Goal: Task Accomplishment & Management: Manage account settings

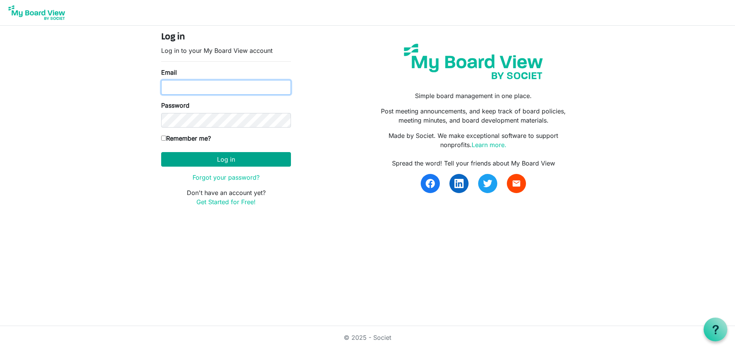
type input "andrea@idahofirewise.org"
click at [203, 160] on button "Log in" at bounding box center [226, 159] width 130 height 15
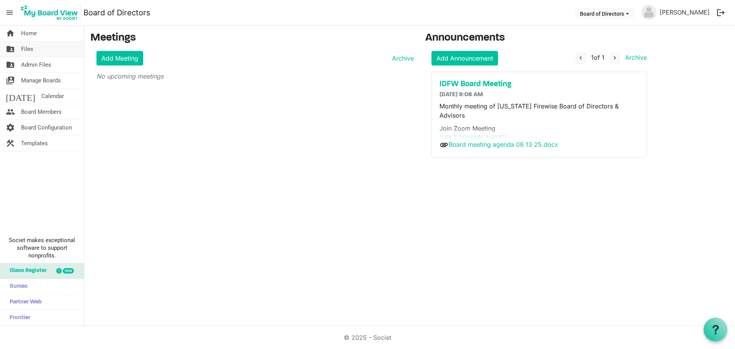
click at [39, 51] on link "folder_shared Files" at bounding box center [42, 48] width 84 height 15
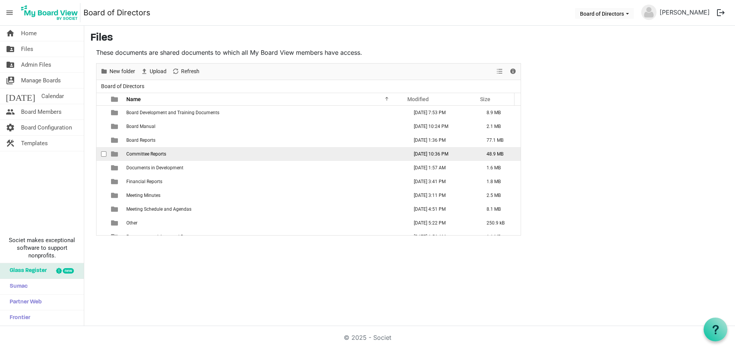
drag, startPoint x: 0, startPoint y: 0, endPoint x: 154, endPoint y: 148, distance: 213.4
click at [154, 148] on td "Committee Reports" at bounding box center [265, 154] width 282 height 14
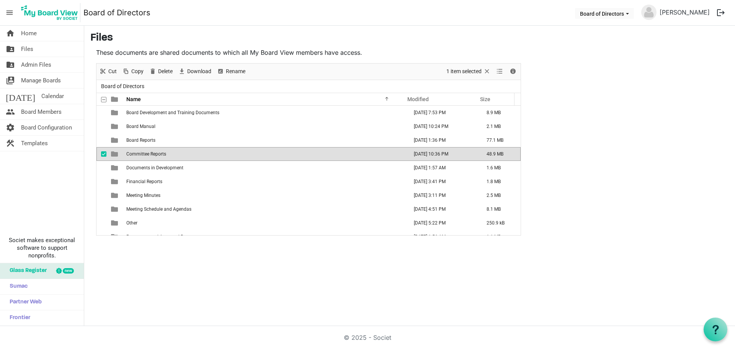
click at [154, 148] on td "Committee Reports" at bounding box center [265, 154] width 282 height 14
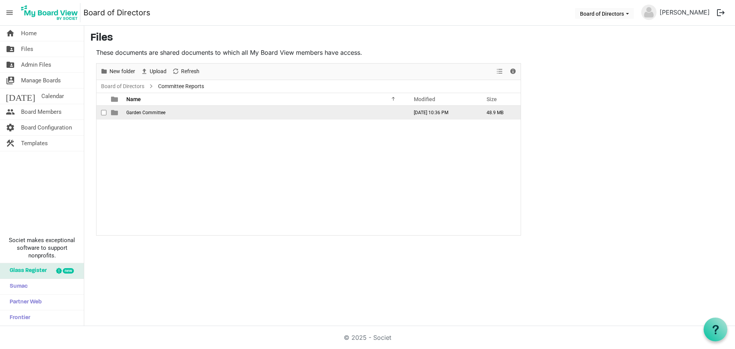
click at [136, 108] on td "Garden Committee" at bounding box center [265, 113] width 282 height 14
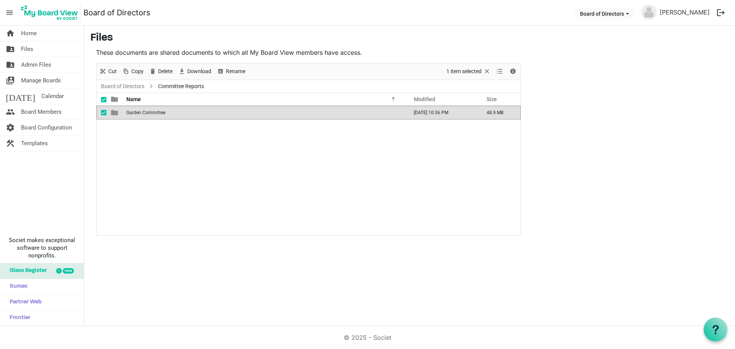
click at [136, 110] on span "Garden Committee" at bounding box center [145, 112] width 39 height 5
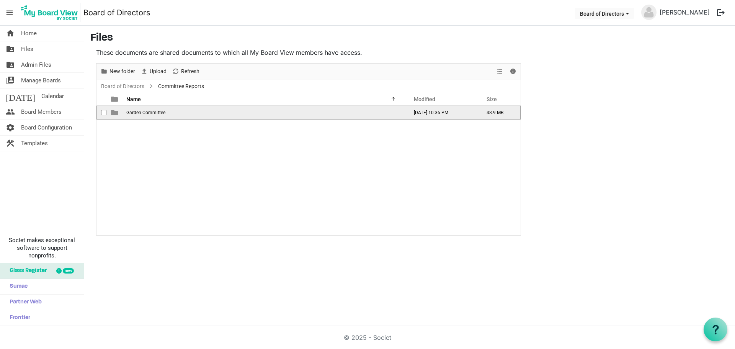
click at [144, 113] on span "Garden Committee" at bounding box center [145, 112] width 39 height 5
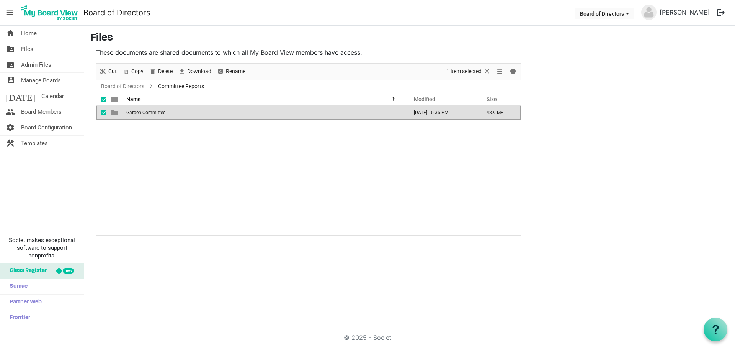
click at [144, 113] on span "Garden Committee" at bounding box center [145, 112] width 39 height 5
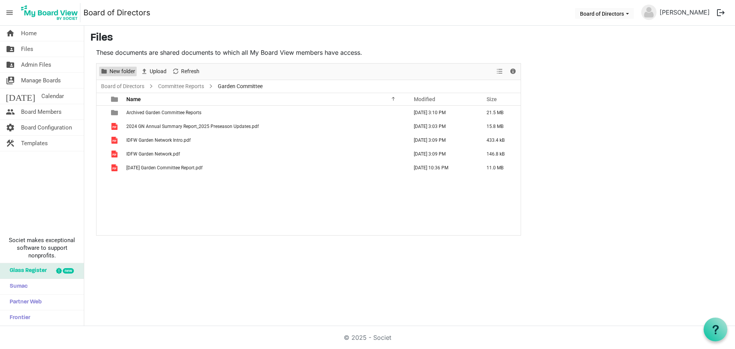
click at [123, 72] on span "New folder" at bounding box center [122, 72] width 27 height 10
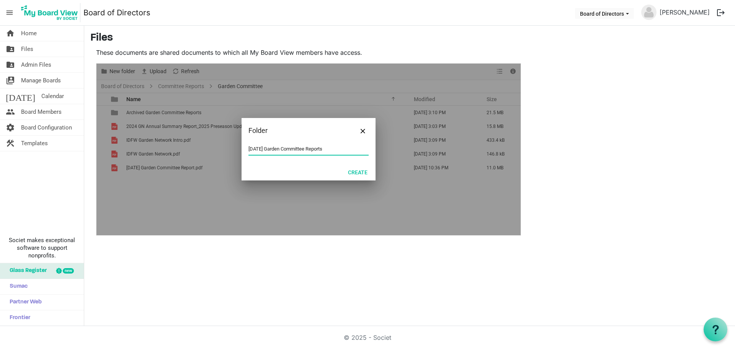
type input "September 2025 Garden Committee Reports"
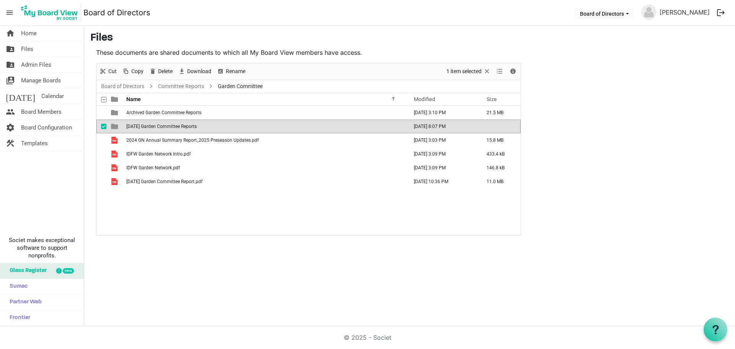
click at [104, 128] on span "checkbox" at bounding box center [103, 126] width 5 height 5
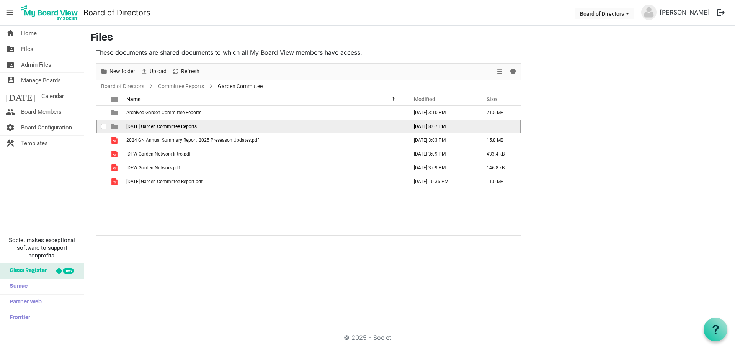
click at [189, 126] on span "September 2025 Garden Committee Reports" at bounding box center [161, 126] width 70 height 5
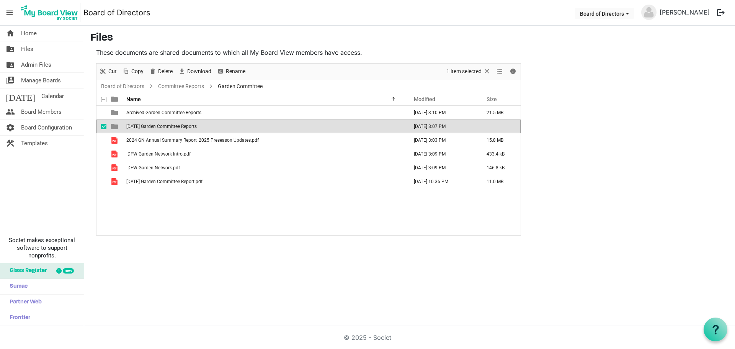
click at [216, 206] on div "Archived Garden Committee Reports February 13, 2025 3:10 PM 21.5 MB September 2…" at bounding box center [309, 170] width 424 height 129
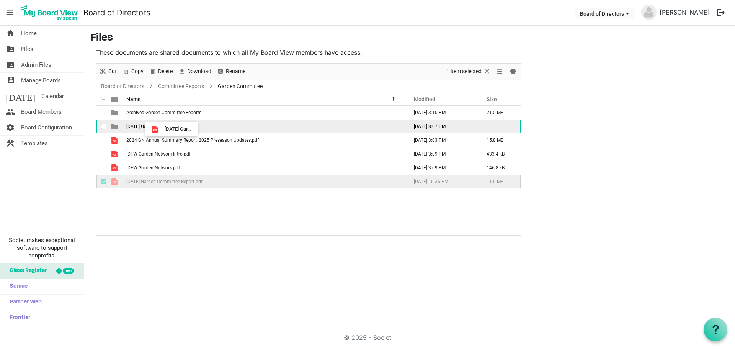
drag, startPoint x: 167, startPoint y: 180, endPoint x: 162, endPoint y: 129, distance: 51.2
click at [162, 129] on tbody "Archived Garden Committee Reports February 13, 2025 3:10 PM 21.5 MB September 2…" at bounding box center [309, 147] width 424 height 83
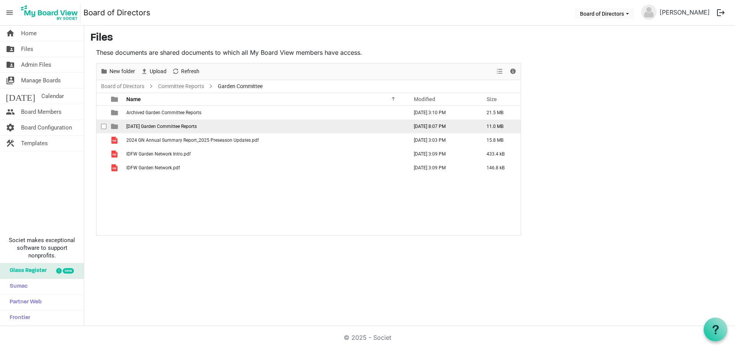
click at [162, 129] on td "September 2025 Garden Committee Reports" at bounding box center [265, 126] width 282 height 14
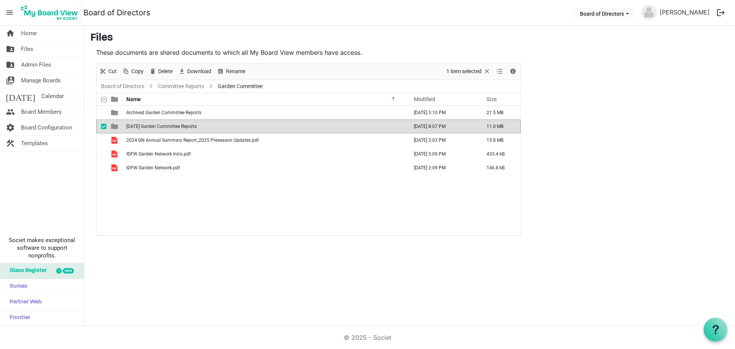
click at [162, 129] on td "September 2025 Garden Committee Reports" at bounding box center [265, 126] width 282 height 14
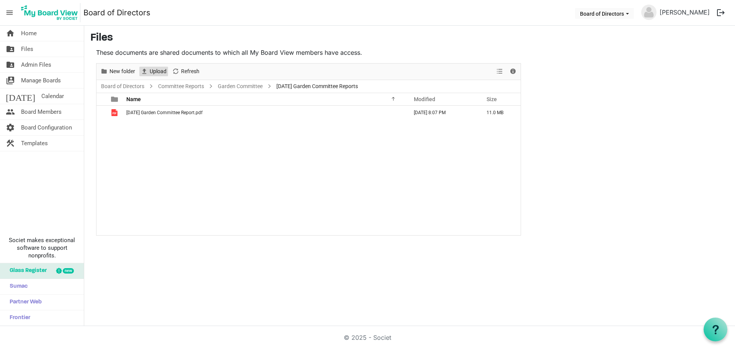
click at [152, 71] on span "Upload" at bounding box center [158, 72] width 18 height 10
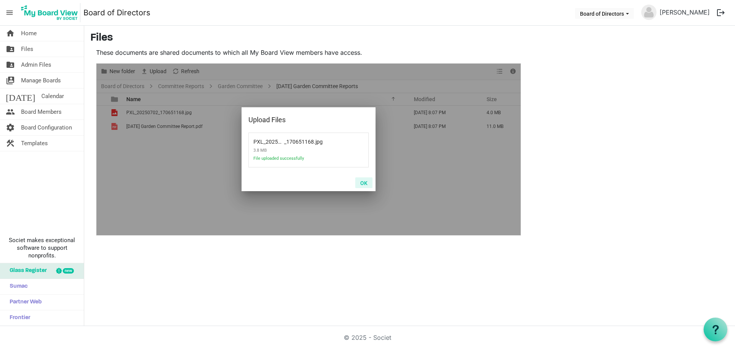
click at [362, 178] on button "OK" at bounding box center [363, 182] width 17 height 11
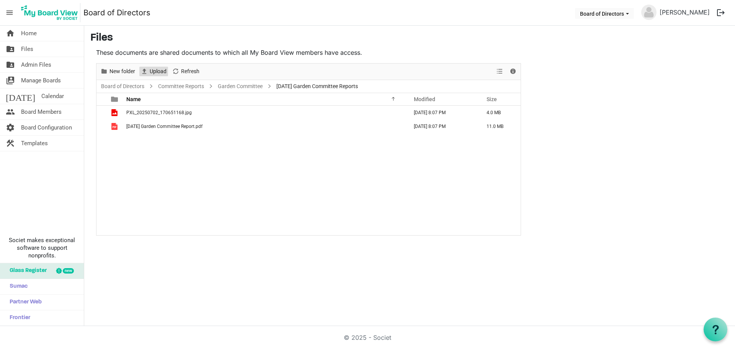
click at [159, 74] on span "Upload" at bounding box center [158, 72] width 18 height 10
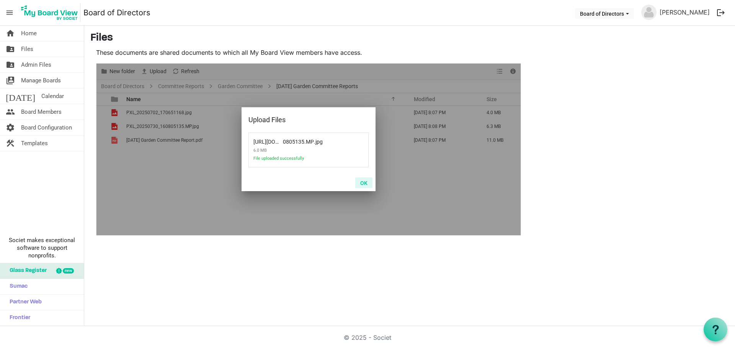
click at [365, 182] on button "OK" at bounding box center [363, 182] width 17 height 11
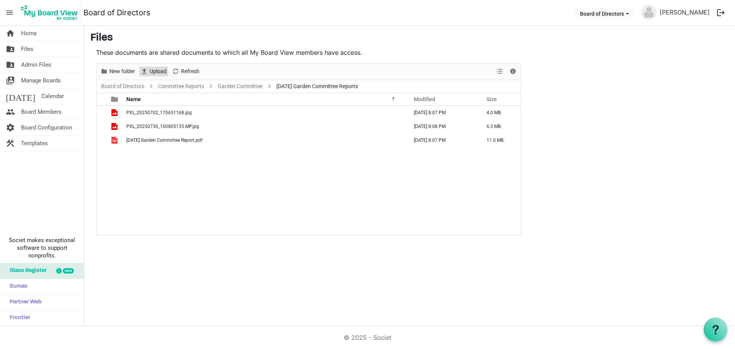
click at [149, 73] on span "Upload" at bounding box center [158, 72] width 18 height 10
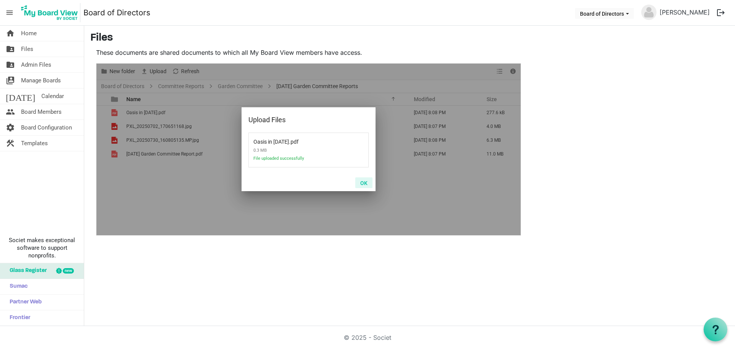
click at [367, 184] on button "OK" at bounding box center [363, 182] width 17 height 11
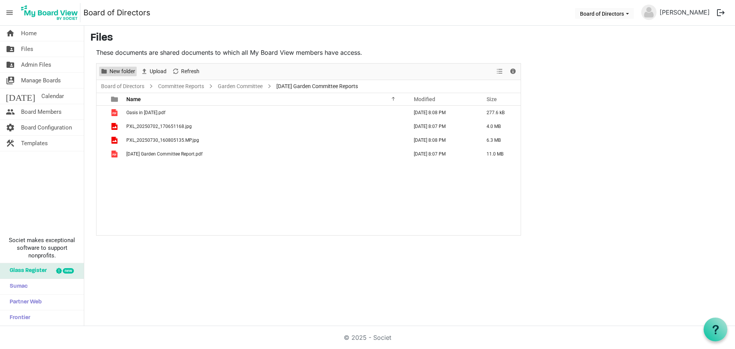
click at [123, 71] on span "New folder" at bounding box center [122, 72] width 27 height 10
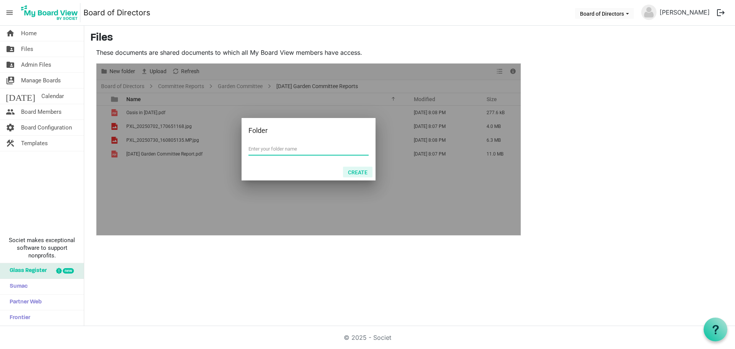
click at [358, 172] on button "Create" at bounding box center [357, 172] width 29 height 11
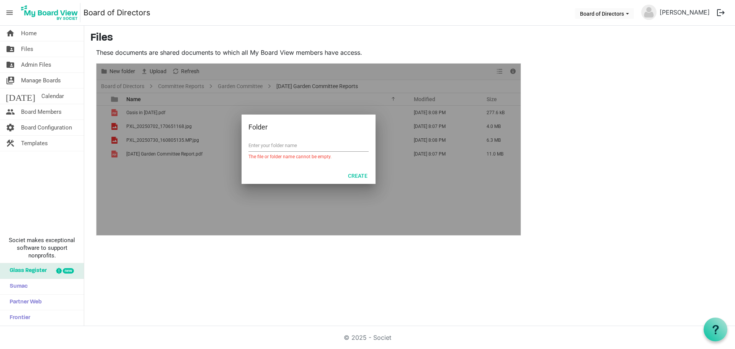
click at [375, 217] on div at bounding box center [309, 150] width 424 height 172
click at [260, 282] on div "home Home folder_shared Files folder_shared Admin Files switch_account Manage B…" at bounding box center [367, 176] width 735 height 300
click at [300, 136] on div "Folder" at bounding box center [309, 127] width 134 height 25
click at [166, 179] on div at bounding box center [309, 150] width 424 height 172
click at [428, 247] on div "home Home folder_shared Files folder_shared Admin Files switch_account Manage B…" at bounding box center [367, 176] width 735 height 300
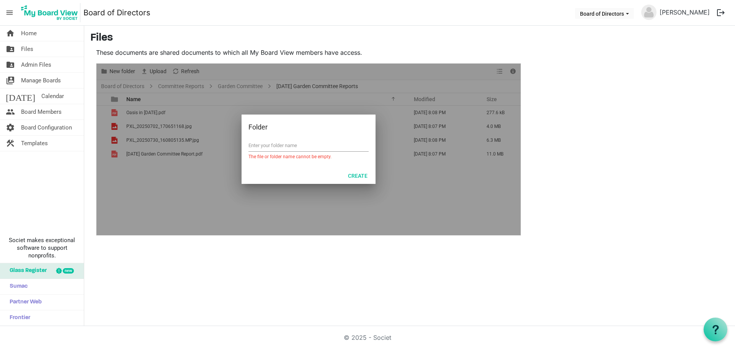
click at [562, 227] on main "Files These documents are shared documents to which all My Board View members h…" at bounding box center [409, 134] width 651 height 216
click at [44, 44] on link "folder_shared Files" at bounding box center [42, 48] width 84 height 15
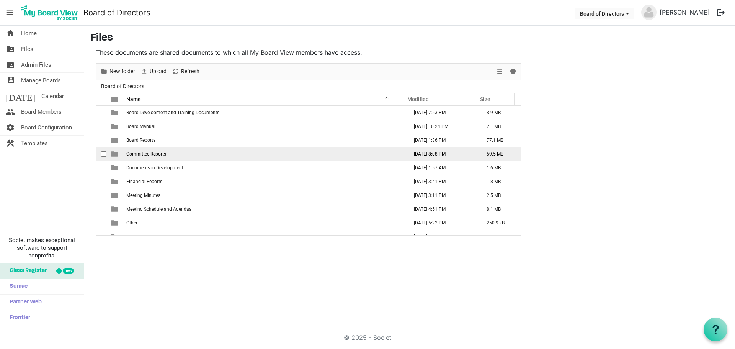
click at [154, 154] on span "Committee Reports" at bounding box center [146, 153] width 40 height 5
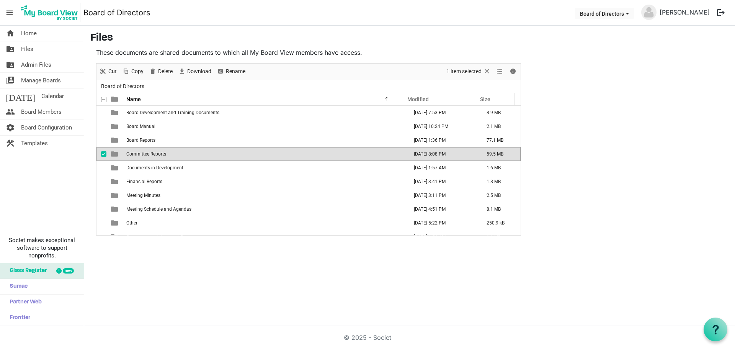
click at [154, 154] on span "Committee Reports" at bounding box center [146, 153] width 40 height 5
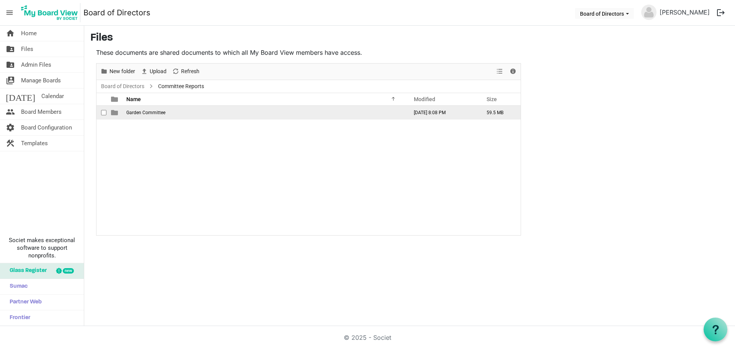
click at [144, 115] on span "Garden Committee" at bounding box center [145, 112] width 39 height 5
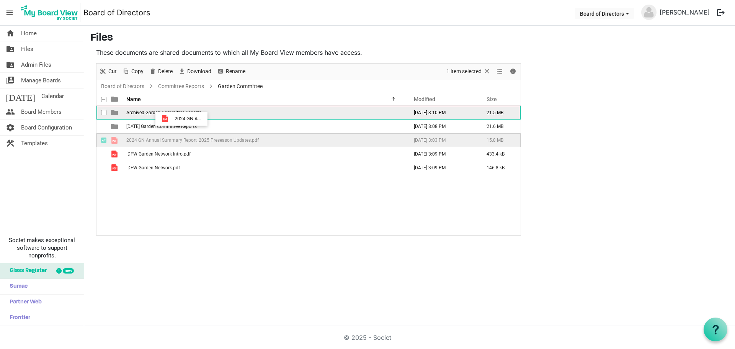
drag, startPoint x: 182, startPoint y: 141, endPoint x: 172, endPoint y: 119, distance: 24.0
click at [172, 119] on tbody "Archived Garden Committee Reports February 13, 2025 3:10 PM 21.5 MB September 2…" at bounding box center [309, 140] width 424 height 69
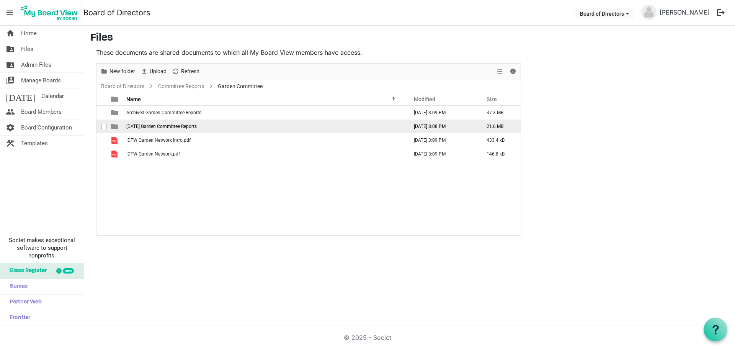
click at [168, 124] on span "September 2025 Garden Committee Reports" at bounding box center [161, 126] width 70 height 5
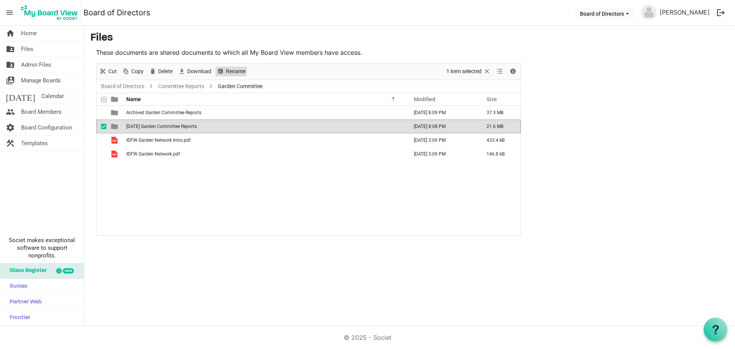
click at [229, 69] on span "Rename" at bounding box center [235, 72] width 21 height 10
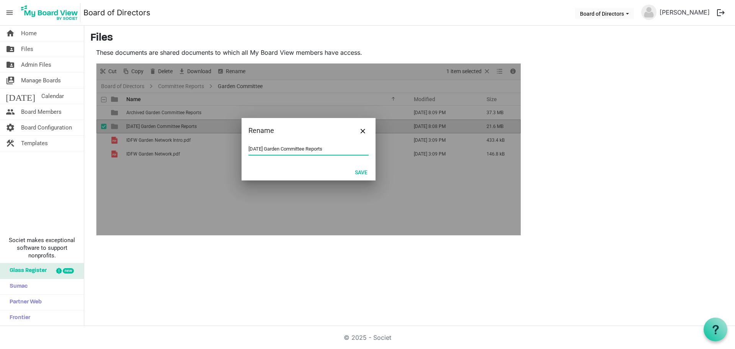
click at [354, 149] on input "September 2025 Garden Committee Reports" at bounding box center [309, 148] width 120 height 11
type input "[DATE] Garden Committee Report"
click at [362, 172] on button "Save" at bounding box center [361, 172] width 23 height 11
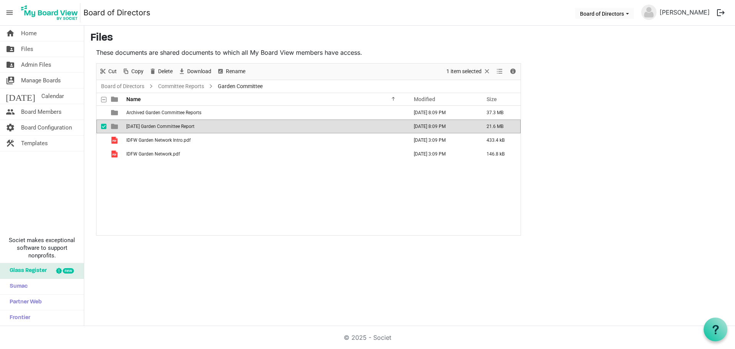
click at [104, 127] on span "checkbox" at bounding box center [103, 126] width 5 height 5
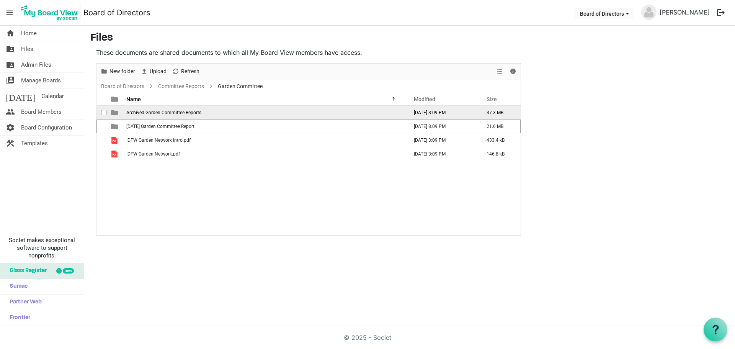
click at [173, 110] on span "Archived Garden Committee Reports" at bounding box center [163, 112] width 75 height 5
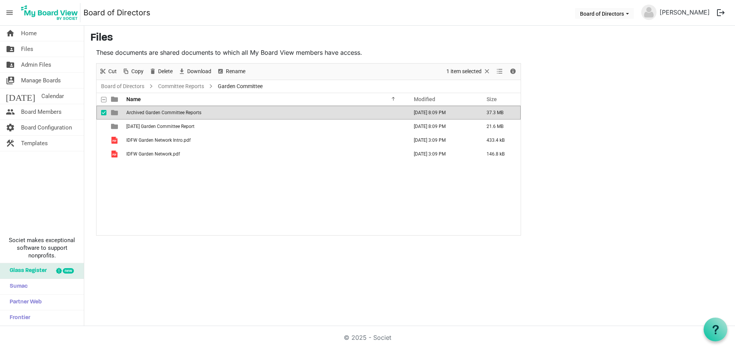
click at [173, 110] on span "Archived Garden Committee Reports" at bounding box center [163, 112] width 75 height 5
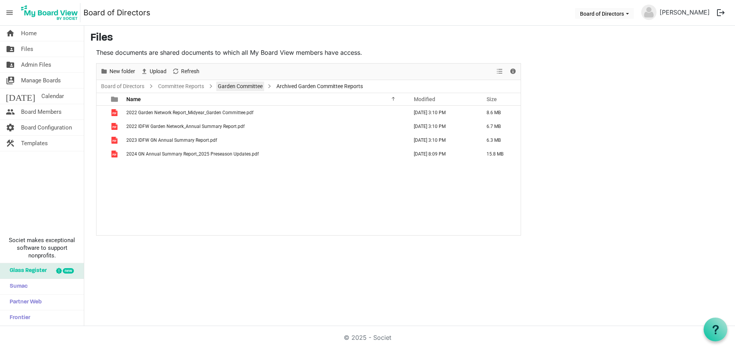
click at [253, 85] on link "Garden Committee" at bounding box center [240, 87] width 48 height 10
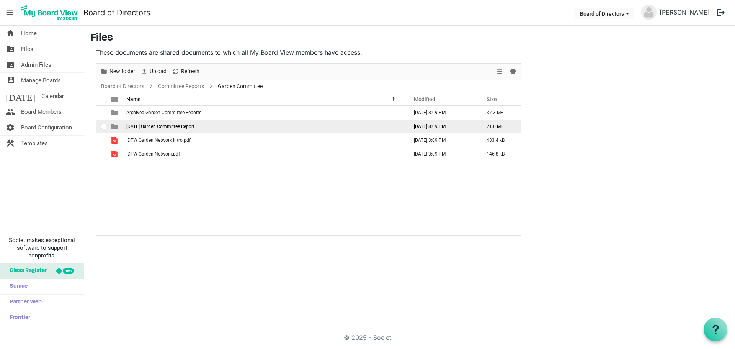
click at [183, 130] on td "[DATE] Garden Committee Report" at bounding box center [265, 126] width 282 height 14
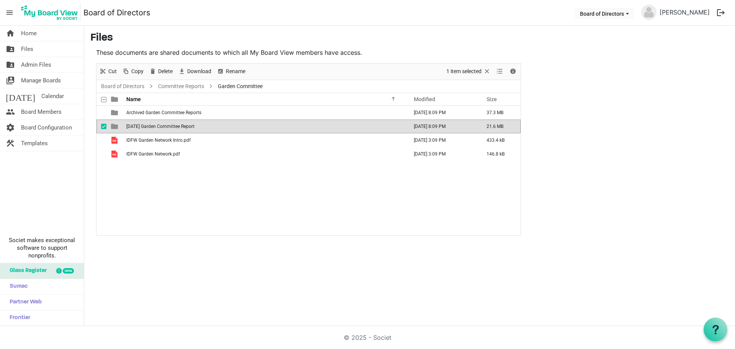
click at [183, 130] on td "[DATE] Garden Committee Report" at bounding box center [265, 126] width 282 height 14
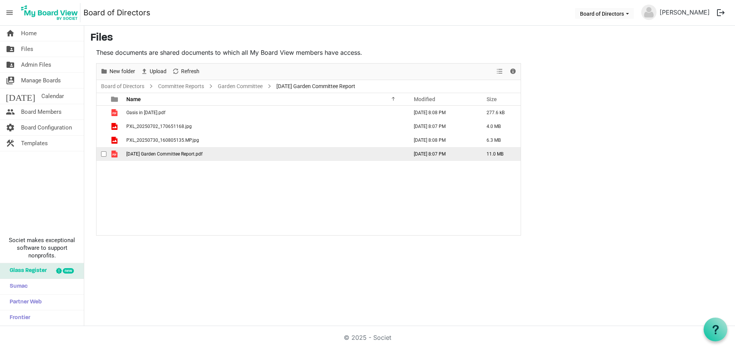
click at [177, 154] on span "[DATE] Garden Committee Report.pdf" at bounding box center [164, 153] width 76 height 5
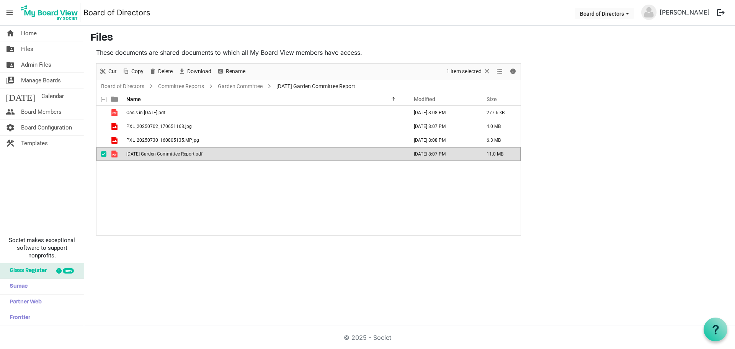
click at [177, 154] on span "[DATE] Garden Committee Report.pdf" at bounding box center [164, 153] width 76 height 5
click at [31, 52] on span "Files" at bounding box center [27, 48] width 12 height 15
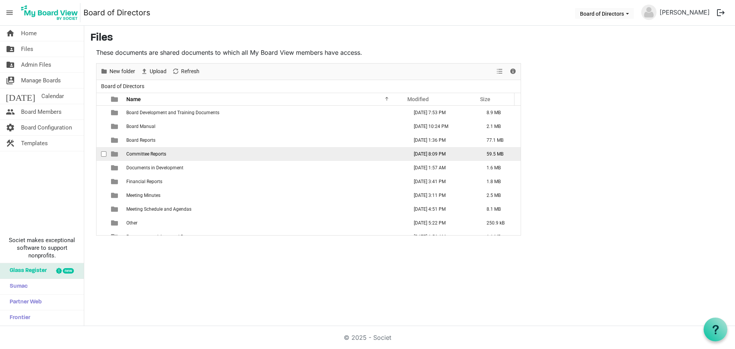
click at [148, 158] on td "Committee Reports" at bounding box center [265, 154] width 282 height 14
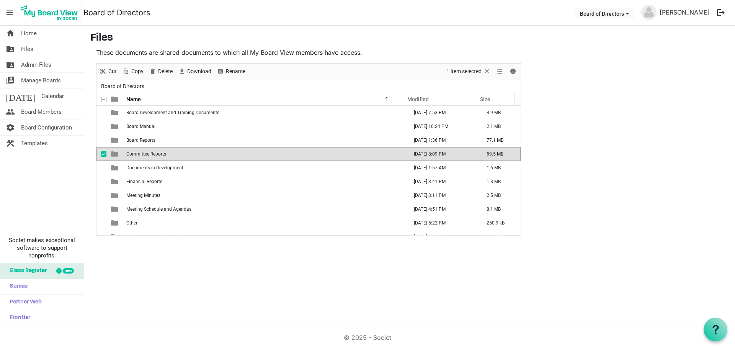
click at [148, 158] on td "Committee Reports" at bounding box center [265, 154] width 282 height 14
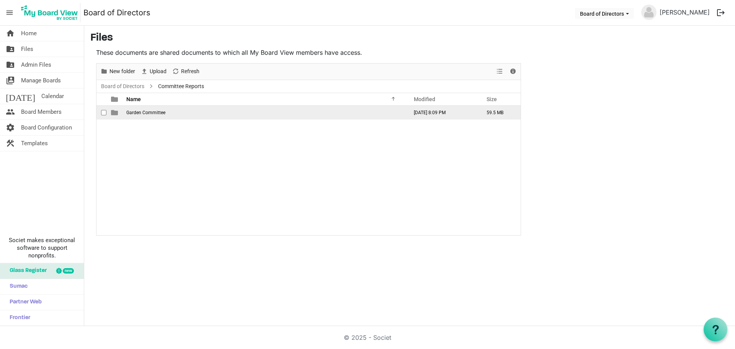
click at [151, 109] on td "Garden Committee" at bounding box center [265, 113] width 282 height 14
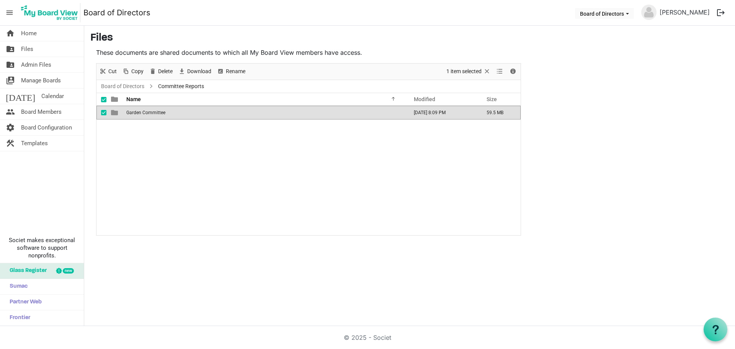
click at [151, 109] on td "Garden Committee" at bounding box center [265, 113] width 282 height 14
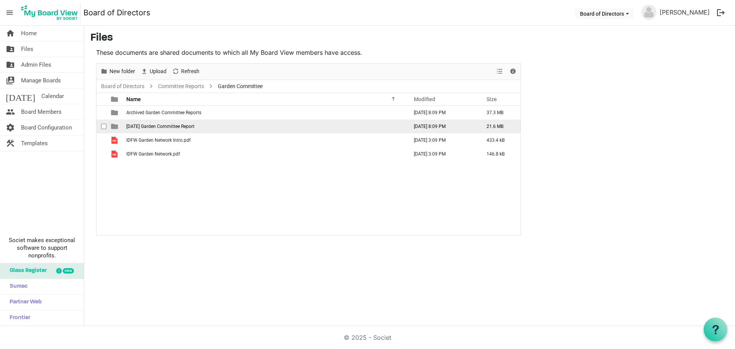
click at [194, 124] on span "[DATE] Garden Committee Report" at bounding box center [160, 126] width 68 height 5
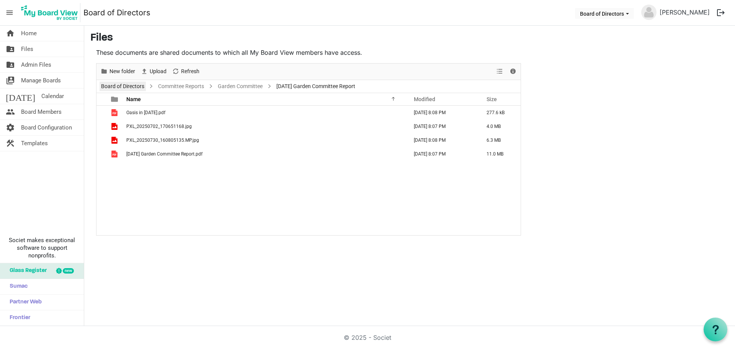
click at [127, 85] on link "Board of Directors" at bounding box center [123, 87] width 46 height 10
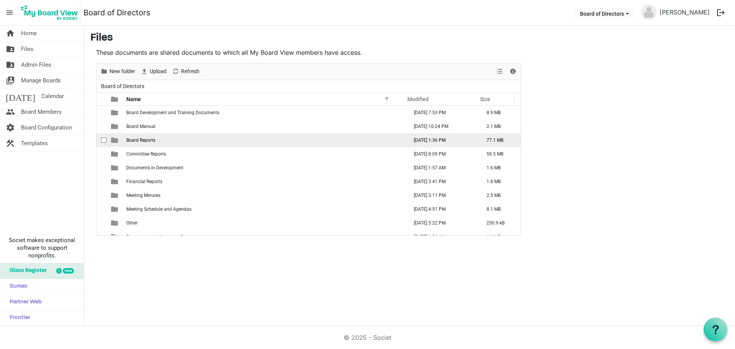
click at [144, 140] on span "Board Reports" at bounding box center [140, 139] width 29 height 5
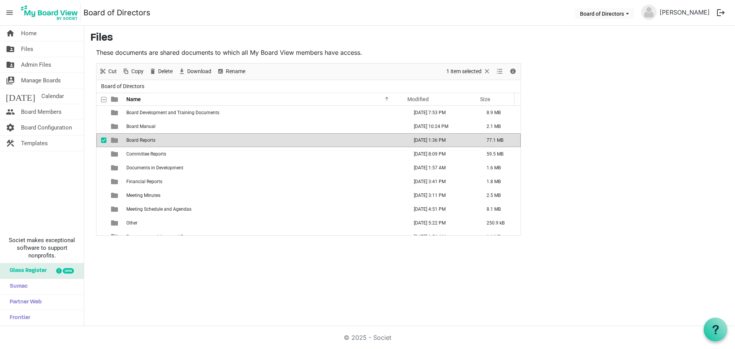
click at [144, 140] on span "Board Reports" at bounding box center [140, 139] width 29 height 5
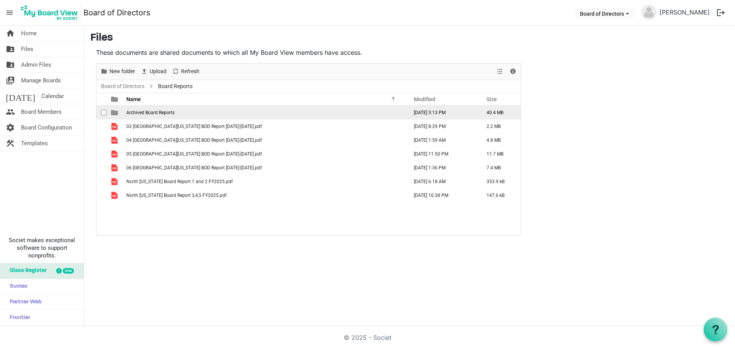
click at [150, 110] on span "Archived Board Reports" at bounding box center [150, 112] width 48 height 5
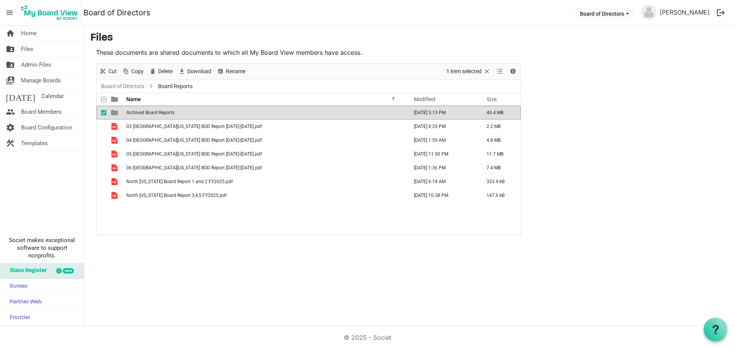
click at [150, 110] on span "Archived Board Reports" at bounding box center [150, 112] width 48 height 5
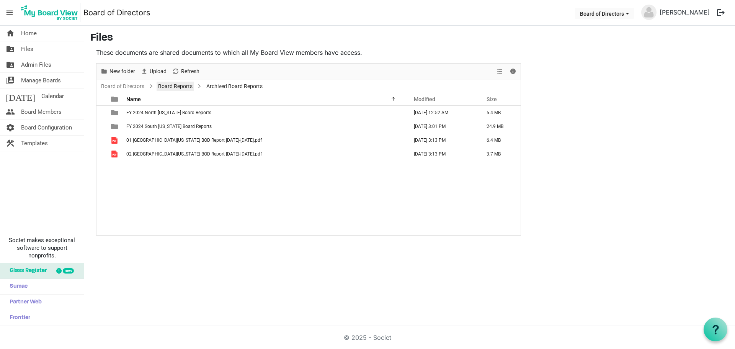
click at [174, 89] on link "Board Reports" at bounding box center [176, 87] width 38 height 10
